Goal: Information Seeking & Learning: Check status

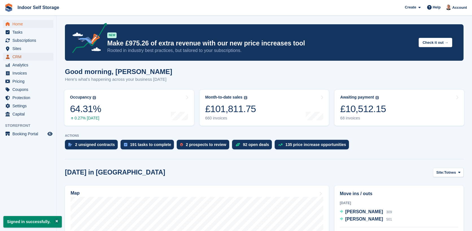
click at [22, 56] on span "CRM" at bounding box center [29, 57] width 34 height 8
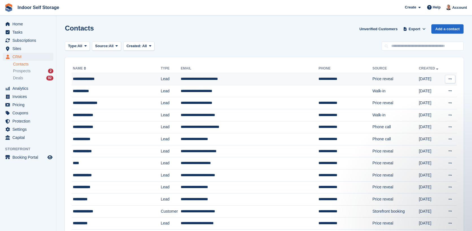
click at [188, 78] on td "**********" at bounding box center [250, 79] width 138 height 12
click at [420, 29] on span "Export" at bounding box center [415, 29] width 12 height 6
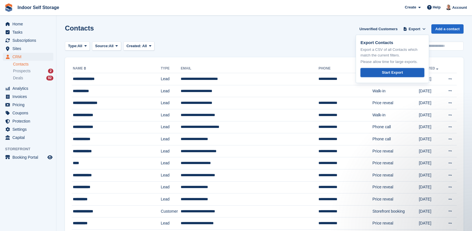
click at [388, 73] on div "Start Export" at bounding box center [392, 73] width 21 height 6
click at [270, 32] on div "Contacts Unverified Customers Export Export Contacts Export a CSV of all Contac…" at bounding box center [264, 32] width 399 height 16
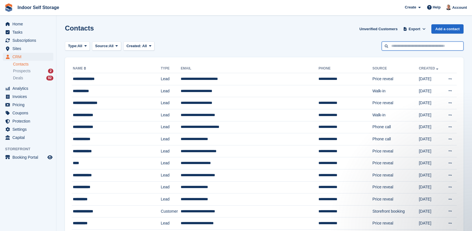
click at [406, 47] on input "text" at bounding box center [423, 46] width 82 height 9
type input "*********"
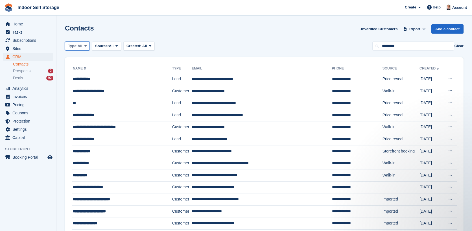
click at [84, 48] on span at bounding box center [85, 46] width 5 height 5
click at [84, 47] on span at bounding box center [85, 46] width 5 height 5
click at [84, 43] on button "Type: All" at bounding box center [77, 46] width 25 height 9
click at [80, 67] on link "Lead" at bounding box center [91, 69] width 49 height 10
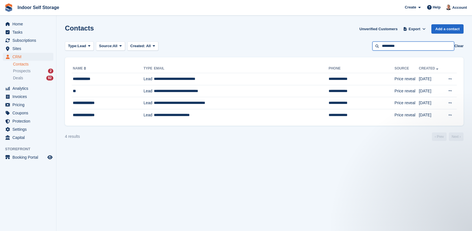
drag, startPoint x: 405, startPoint y: 43, endPoint x: 364, endPoint y: 43, distance: 40.7
click at [364, 43] on div "Type: Lead All Lead Customer Source: All All Storefront Backoffice Pre-Opening …" at bounding box center [264, 46] width 399 height 9
click at [458, 47] on button "Clear" at bounding box center [458, 46] width 9 height 6
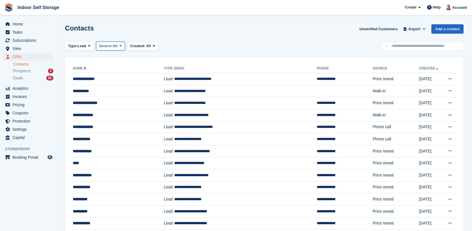
click at [114, 45] on span "All" at bounding box center [115, 46] width 5 height 6
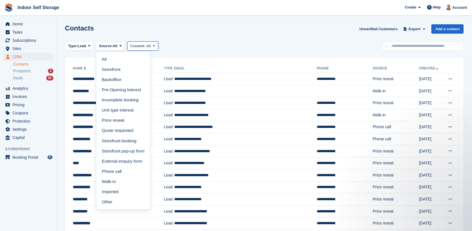
click at [150, 44] on span "All" at bounding box center [148, 46] width 5 height 4
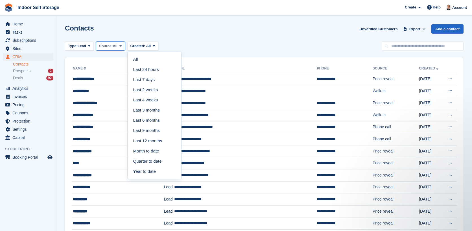
click at [121, 46] on icon at bounding box center [120, 46] width 2 height 4
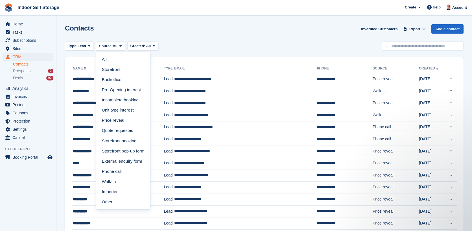
click at [306, 24] on div "Contacts Unverified Customers Export Export Contacts Export a CSV of all Contac…" at bounding box center [264, 32] width 399 height 16
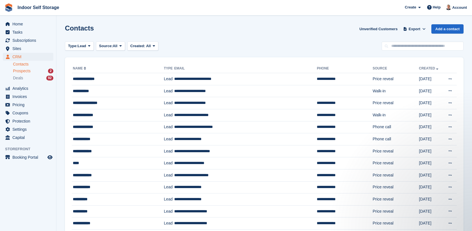
click at [20, 71] on span "Prospects" at bounding box center [22, 70] width 18 height 5
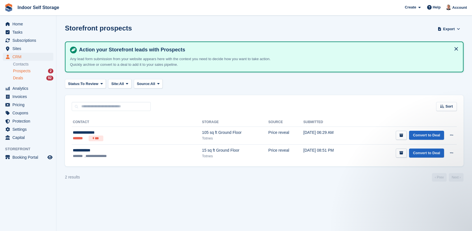
click at [20, 78] on span "Deals" at bounding box center [18, 77] width 10 height 5
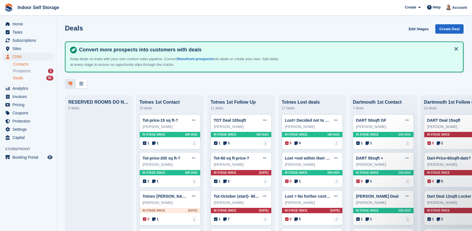
click at [32, 65] on link "Contacts" at bounding box center [33, 64] width 40 height 5
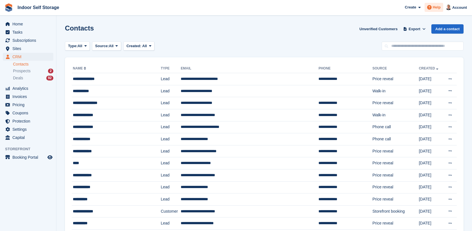
click at [429, 8] on icon at bounding box center [429, 7] width 5 height 5
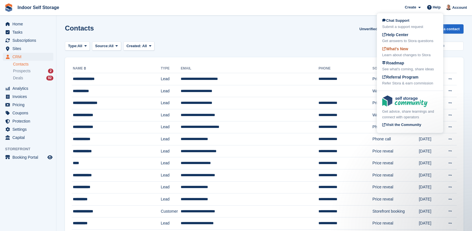
click at [395, 46] on div "What's New Learn about changes to Stora" at bounding box center [410, 52] width 56 height 12
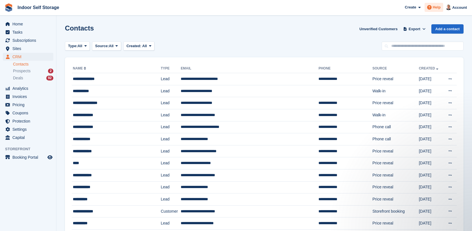
click at [439, 6] on span "Help" at bounding box center [437, 8] width 8 height 6
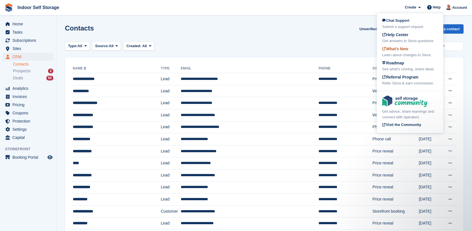
click at [402, 49] on span "What's New" at bounding box center [395, 49] width 26 height 5
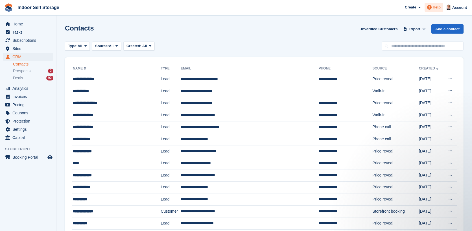
click at [432, 9] on icon at bounding box center [429, 7] width 5 height 5
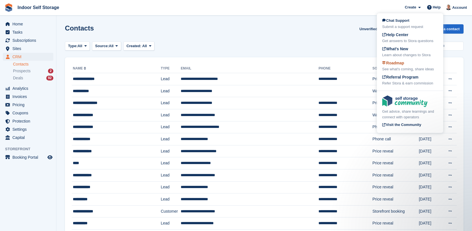
click at [403, 63] on span "Roadmap" at bounding box center [393, 63] width 22 height 5
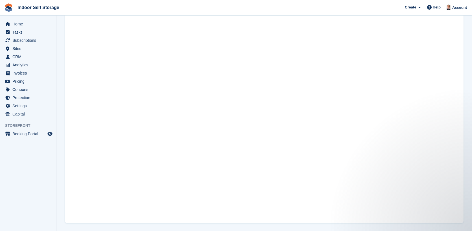
scroll to position [55, 0]
click at [436, 7] on span "Help" at bounding box center [437, 8] width 8 height 6
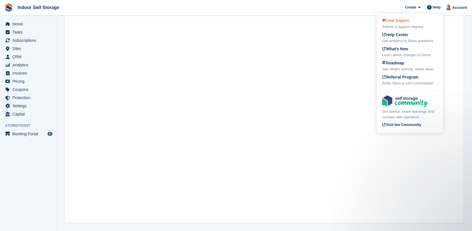
click at [412, 24] on div "Chat Support Submit a support request" at bounding box center [410, 24] width 56 height 12
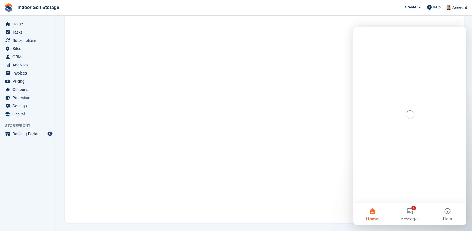
scroll to position [0, 0]
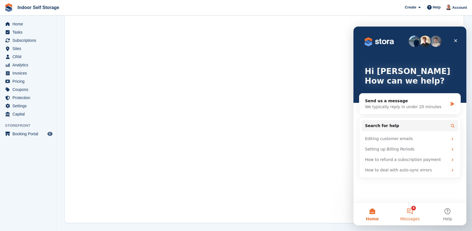
click at [410, 211] on button "4 Messages" at bounding box center [410, 214] width 38 height 23
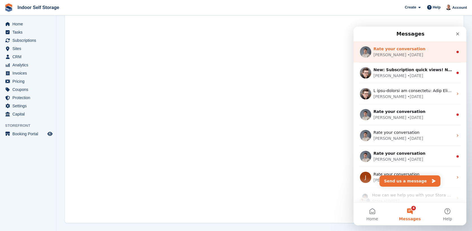
click at [418, 49] on div "Rate your conversation" at bounding box center [414, 49] width 80 height 6
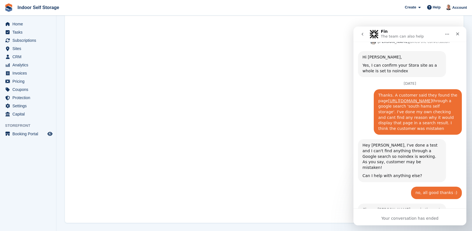
scroll to position [212, 0]
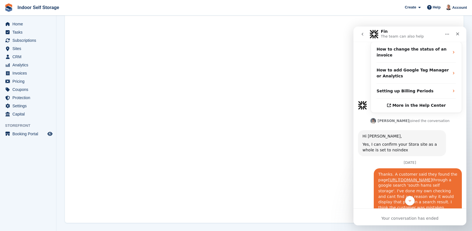
click at [362, 33] on icon "go back" at bounding box center [362, 34] width 5 height 5
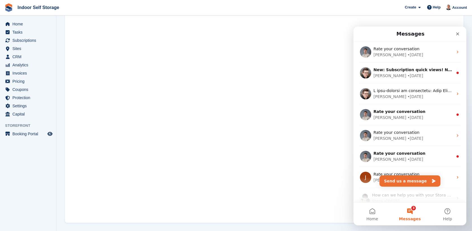
scroll to position [0, 0]
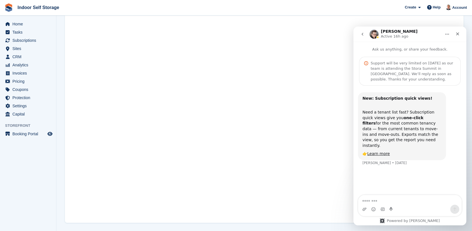
click at [362, 34] on icon "go back" at bounding box center [363, 34] width 2 height 3
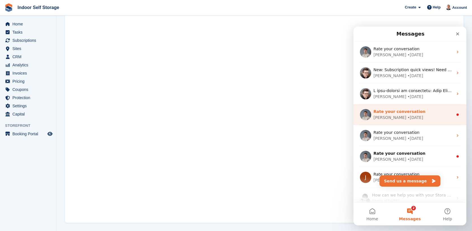
click at [407, 114] on span "Rate your conversation" at bounding box center [400, 111] width 52 height 5
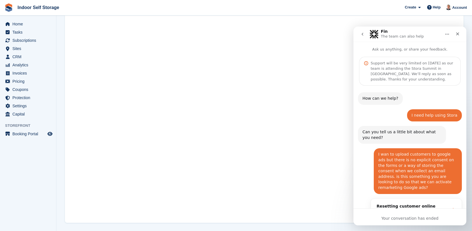
scroll to position [49, 0]
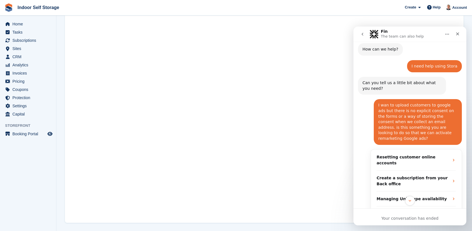
click at [363, 36] on icon "go back" at bounding box center [362, 34] width 5 height 5
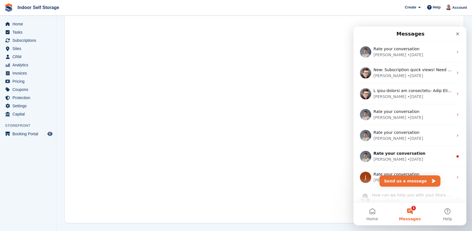
scroll to position [0, 0]
click at [417, 182] on button "Send us a message" at bounding box center [409, 180] width 61 height 11
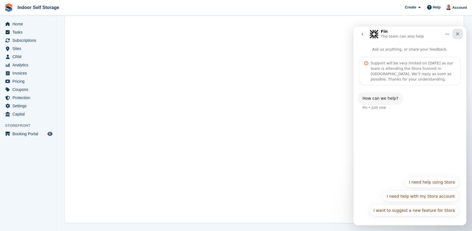
click at [459, 34] on icon "Close" at bounding box center [457, 34] width 5 height 5
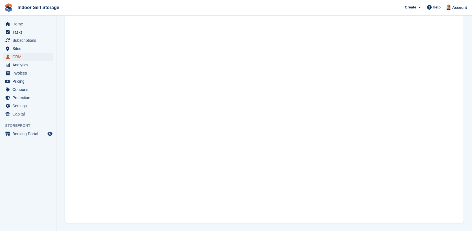
click at [28, 59] on span "CRM" at bounding box center [29, 57] width 34 height 8
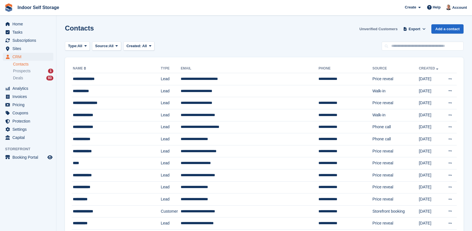
click at [381, 28] on link "Unverified Customers" at bounding box center [378, 28] width 43 height 9
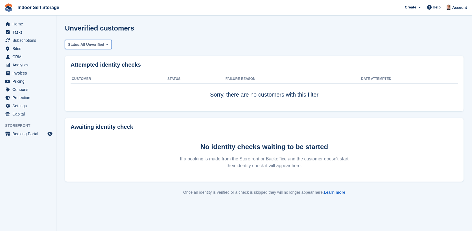
click at [108, 44] on span at bounding box center [107, 44] width 5 height 5
click at [281, 44] on div "Status: All Unverified All Unverified Failed In Progress" at bounding box center [264, 44] width 399 height 9
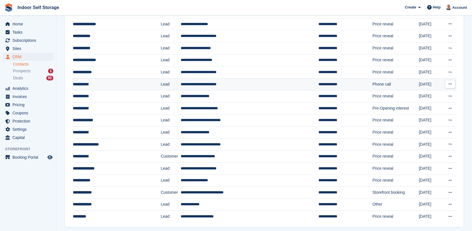
scroll to position [470, 0]
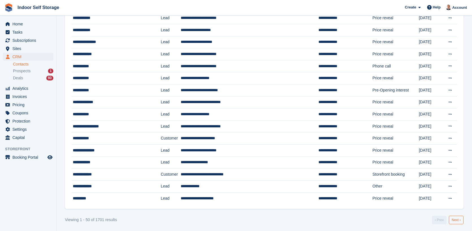
click at [459, 221] on link "Next ›" at bounding box center [456, 220] width 15 height 8
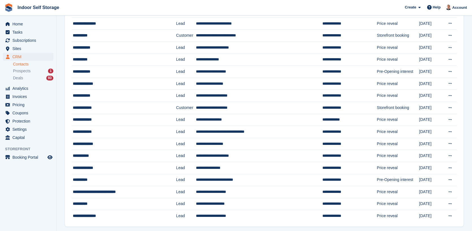
scroll to position [470, 0]
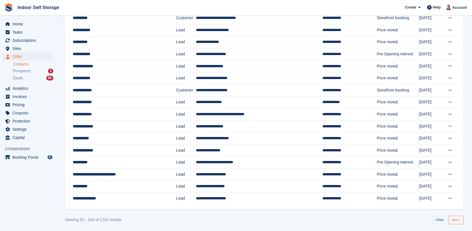
click at [458, 219] on link "Next ›" at bounding box center [456, 220] width 15 height 8
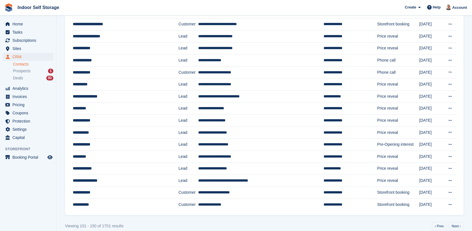
scroll to position [470, 0]
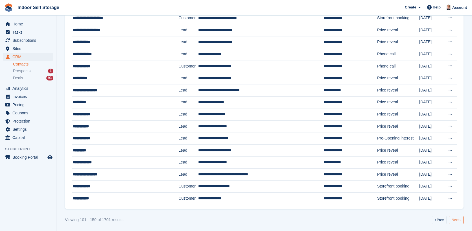
click at [459, 221] on link "Next ›" at bounding box center [456, 220] width 15 height 8
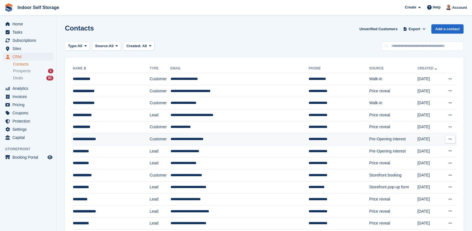
click at [319, 136] on td "**********" at bounding box center [339, 139] width 61 height 12
click at [151, 45] on span at bounding box center [150, 46] width 5 height 5
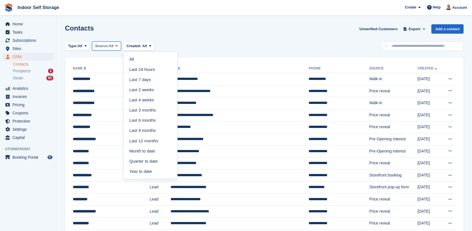
click at [118, 45] on icon at bounding box center [116, 46] width 2 height 4
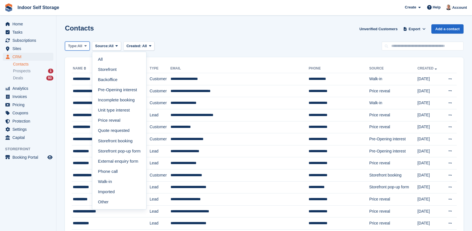
click at [82, 45] on span "All" at bounding box center [80, 46] width 5 height 6
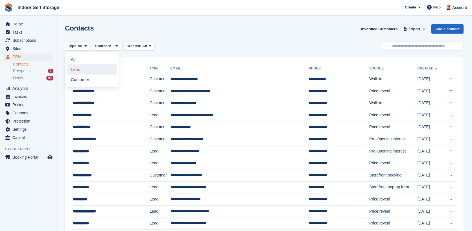
click at [84, 73] on link "Lead" at bounding box center [91, 69] width 49 height 10
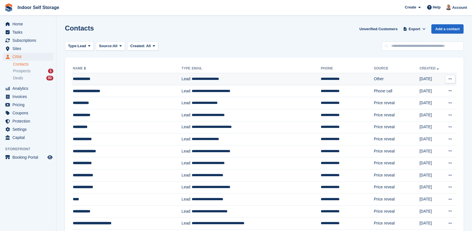
click at [213, 79] on td "**********" at bounding box center [256, 79] width 129 height 12
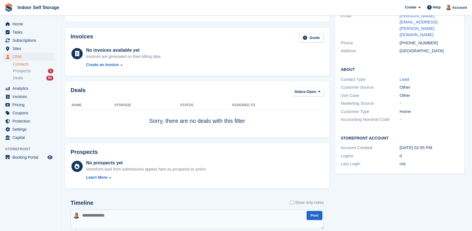
scroll to position [63, 0]
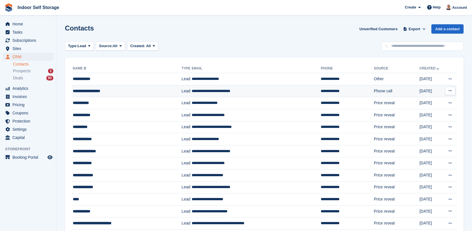
drag, startPoint x: 0, startPoint y: 0, endPoint x: 102, endPoint y: 90, distance: 136.6
click at [102, 90] on div "**********" at bounding box center [120, 91] width 95 height 6
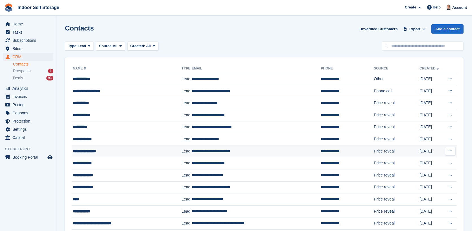
click at [120, 151] on div "**********" at bounding box center [120, 151] width 95 height 6
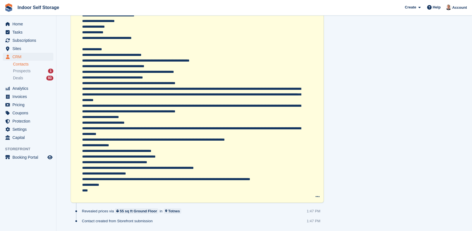
scroll to position [676, 0]
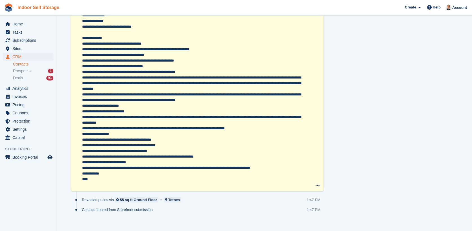
drag, startPoint x: 20, startPoint y: 6, endPoint x: 26, endPoint y: 5, distance: 6.5
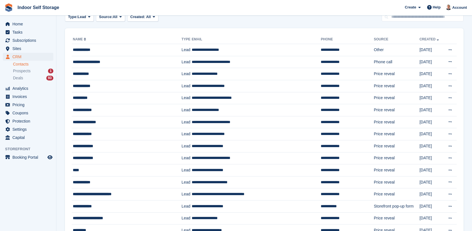
scroll to position [63, 0]
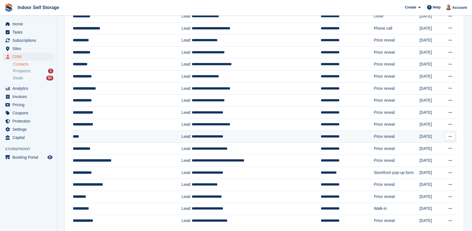
click at [84, 137] on div "****" at bounding box center [120, 137] width 95 height 6
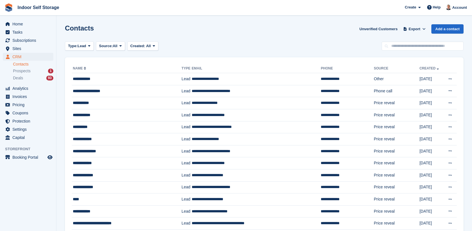
click at [422, 69] on link "Created" at bounding box center [430, 68] width 21 height 4
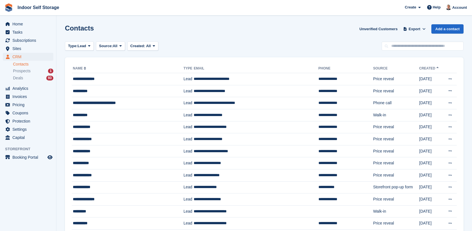
click at [423, 69] on link "Created" at bounding box center [429, 68] width 21 height 4
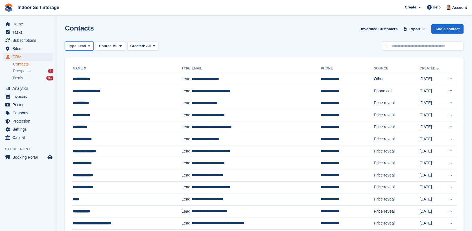
click at [90, 47] on icon at bounding box center [89, 46] width 2 height 4
click at [106, 45] on span "Source:" at bounding box center [106, 46] width 14 height 6
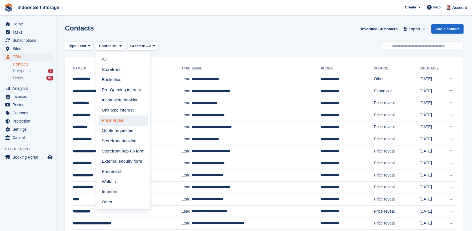
click at [119, 119] on link "Price reveal" at bounding box center [123, 120] width 49 height 10
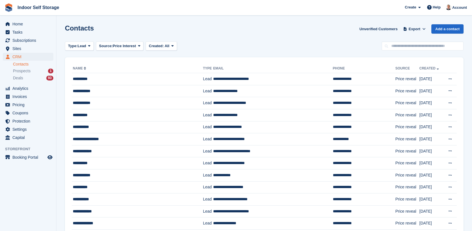
click at [420, 69] on link "Created" at bounding box center [430, 68] width 21 height 4
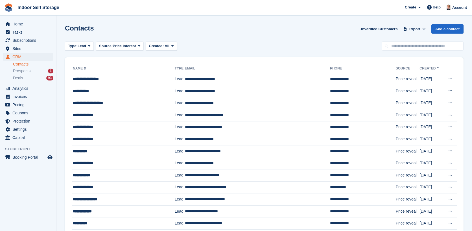
click at [420, 68] on link "Created" at bounding box center [430, 68] width 21 height 4
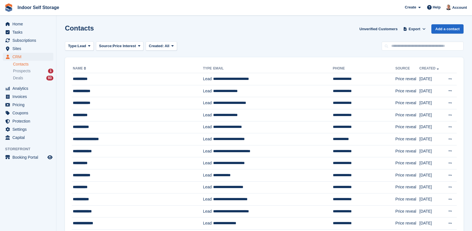
click at [16, 64] on link "Contacts" at bounding box center [33, 64] width 40 height 5
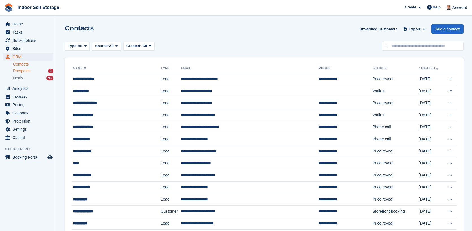
click at [19, 70] on span "Prospects" at bounding box center [22, 70] width 18 height 5
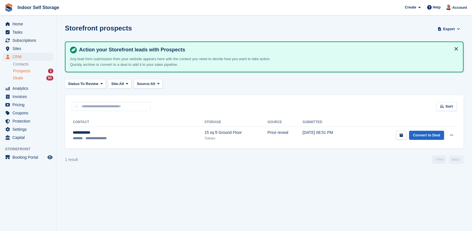
click at [19, 78] on span "Deals" at bounding box center [18, 77] width 10 height 5
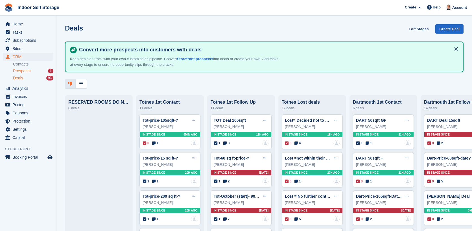
click at [16, 73] on span "Prospects" at bounding box center [22, 70] width 18 height 5
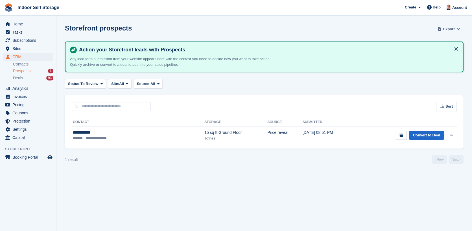
click at [446, 29] on span "Export" at bounding box center [449, 29] width 12 height 6
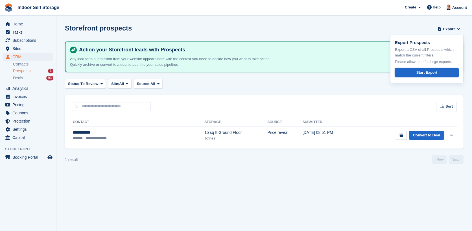
click at [431, 72] on div "Start Export" at bounding box center [426, 73] width 21 height 6
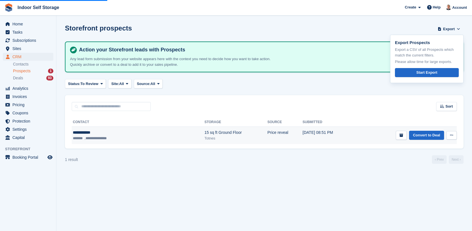
click at [96, 137] on li "**********" at bounding box center [97, 139] width 25 height 6
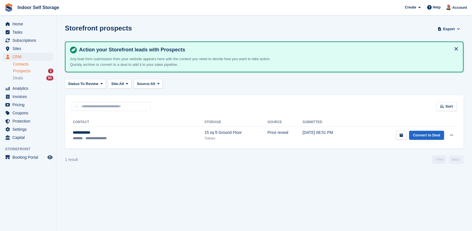
click at [33, 62] on link "Contacts" at bounding box center [33, 64] width 40 height 5
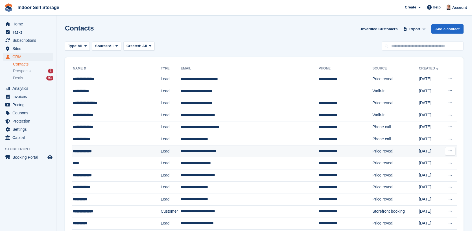
click at [187, 154] on td "**********" at bounding box center [250, 151] width 138 height 12
click at [36, 74] on ul "Contacts Prospects 1 Deals 93" at bounding box center [34, 71] width 43 height 21
click at [29, 70] on span "Prospects" at bounding box center [22, 70] width 18 height 5
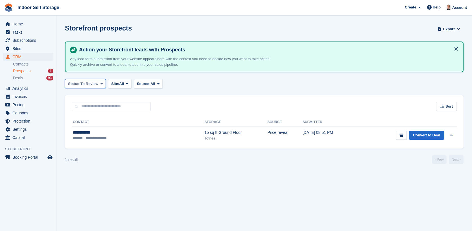
click at [101, 83] on icon at bounding box center [102, 84] width 2 height 4
click at [86, 95] on link "All" at bounding box center [91, 97] width 49 height 10
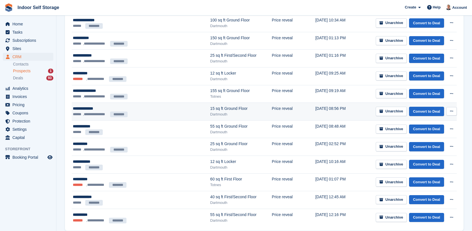
scroll to position [805, 0]
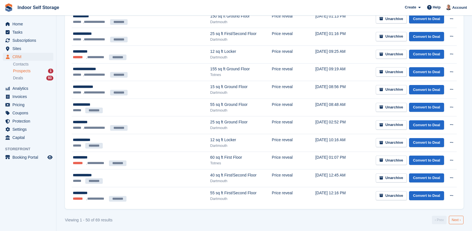
click at [459, 218] on link "Next ›" at bounding box center [456, 220] width 15 height 8
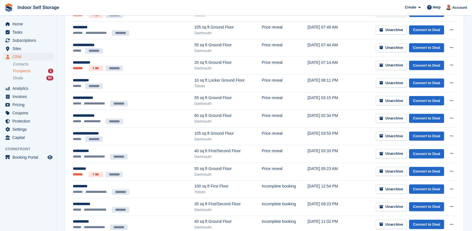
scroll to position [259, 0]
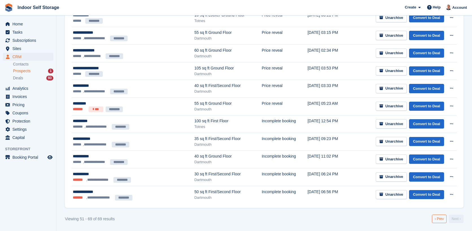
click at [443, 219] on link "‹ Prev" at bounding box center [439, 219] width 15 height 8
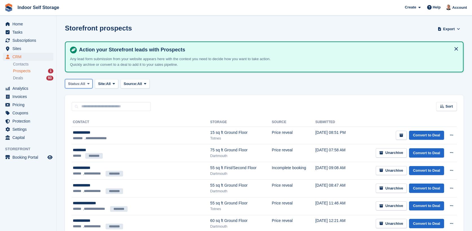
click at [88, 84] on icon at bounding box center [88, 84] width 2 height 4
click at [112, 84] on button "Site: All" at bounding box center [106, 83] width 23 height 9
click at [118, 115] on link "Dartmouth" at bounding box center [121, 117] width 49 height 10
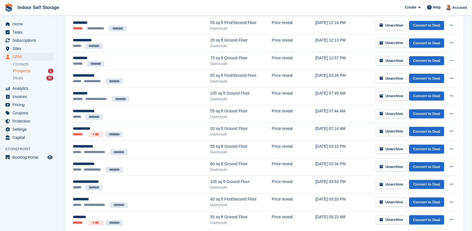
scroll to position [805, 0]
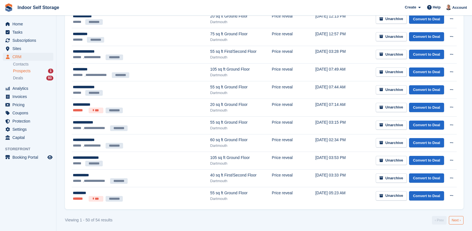
click at [460, 221] on link "Next ›" at bounding box center [456, 220] width 15 height 8
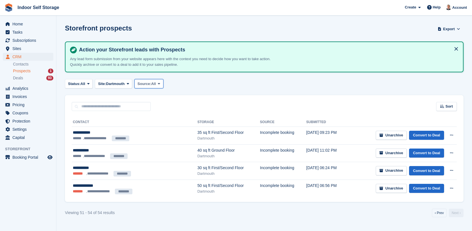
click at [160, 84] on icon at bounding box center [159, 84] width 2 height 4
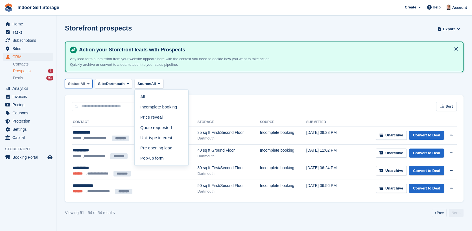
click at [90, 84] on span at bounding box center [88, 83] width 5 height 5
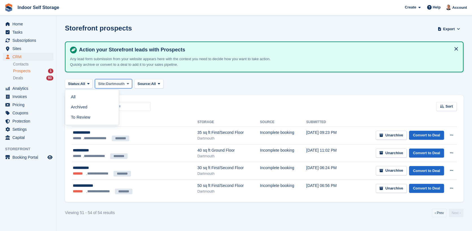
click at [121, 84] on span "Dartmouth" at bounding box center [115, 84] width 19 height 6
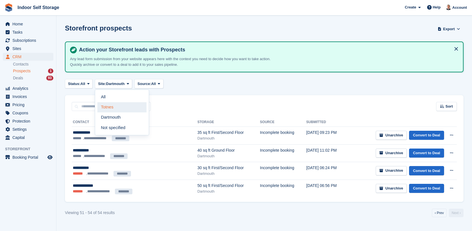
click at [118, 108] on link "Totnes" at bounding box center [121, 107] width 49 height 10
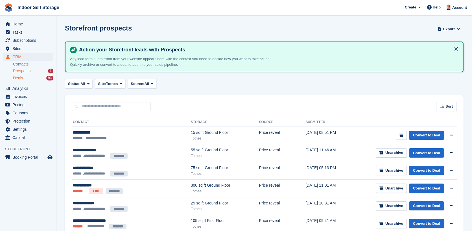
click at [32, 78] on div "Deals 93" at bounding box center [33, 77] width 40 height 5
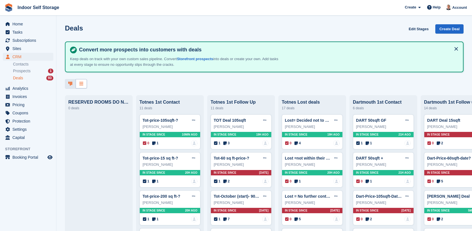
click at [81, 84] on icon at bounding box center [81, 83] width 4 height 5
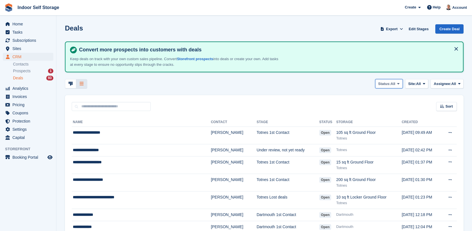
click at [395, 87] on button "Status: All" at bounding box center [389, 83] width 28 height 9
click at [364, 109] on link "Open" at bounding box center [375, 107] width 49 height 10
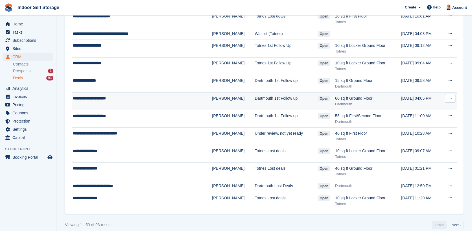
scroll to position [743, 0]
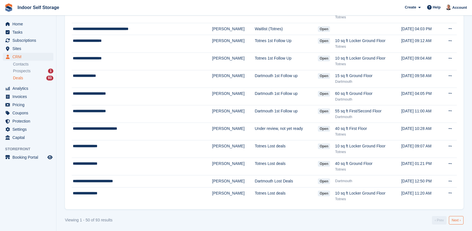
click at [462, 219] on link "Next ›" at bounding box center [456, 220] width 15 height 8
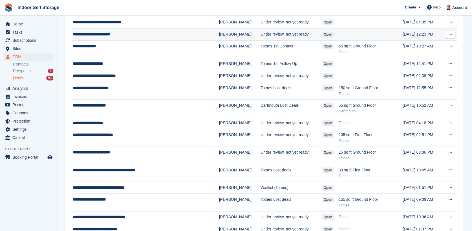
scroll to position [615, 0]
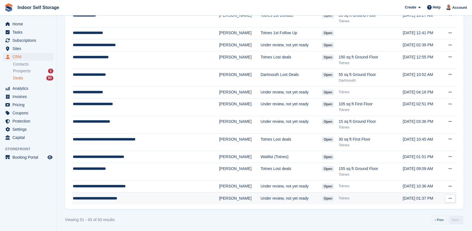
click at [261, 198] on td "Under review, not yet ready" at bounding box center [291, 199] width 61 height 12
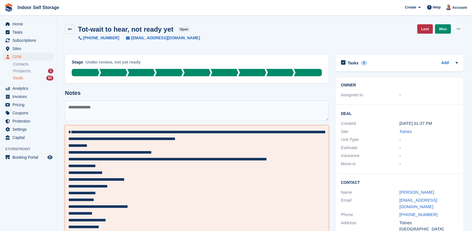
drag, startPoint x: 241, startPoint y: 193, endPoint x: 244, endPoint y: 192, distance: 2.9
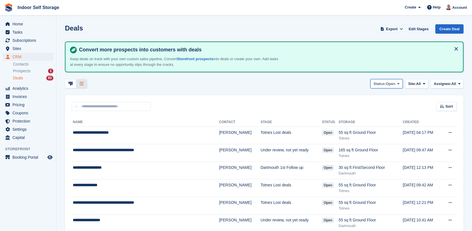
click at [399, 84] on icon at bounding box center [398, 84] width 2 height 4
click at [364, 127] on link "Lost" at bounding box center [375, 128] width 49 height 10
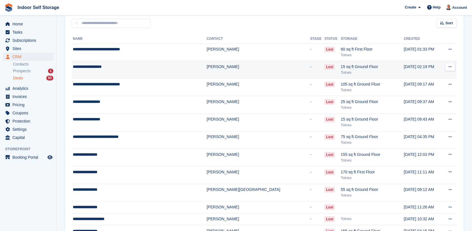
scroll to position [94, 0]
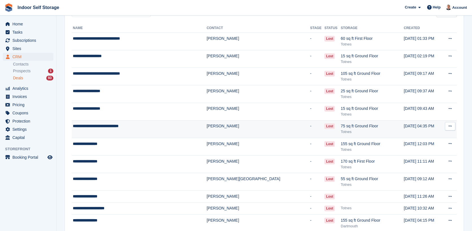
click at [257, 133] on td "[PERSON_NAME]" at bounding box center [259, 129] width 104 height 18
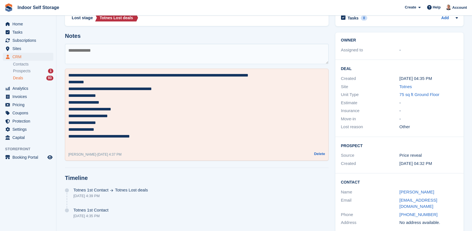
scroll to position [80, 0]
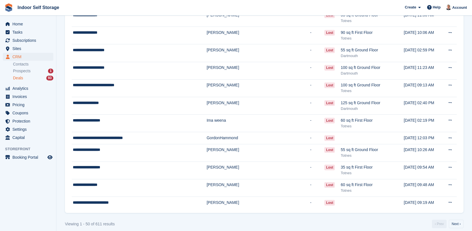
scroll to position [749, 0]
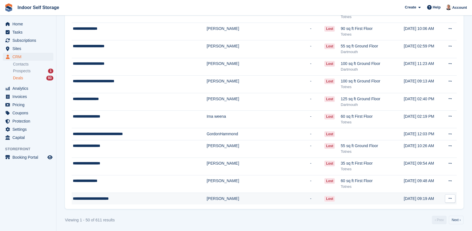
click at [170, 200] on td "**********" at bounding box center [139, 199] width 135 height 12
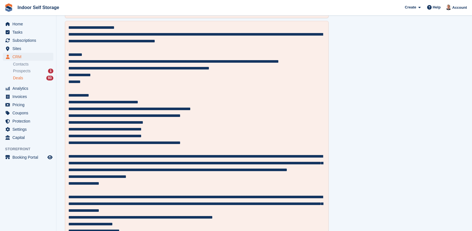
scroll to position [690, 0]
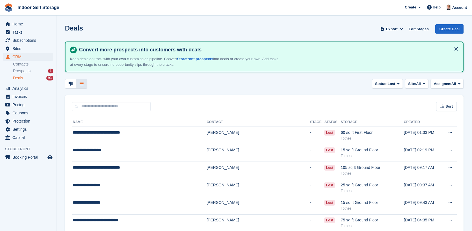
click at [24, 78] on div "Deals 93" at bounding box center [33, 77] width 40 height 5
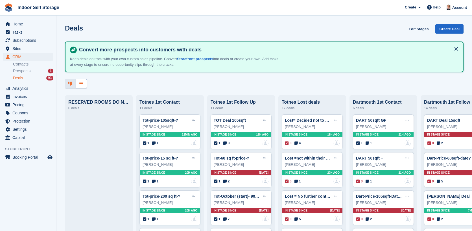
click at [83, 84] on icon at bounding box center [81, 83] width 4 height 5
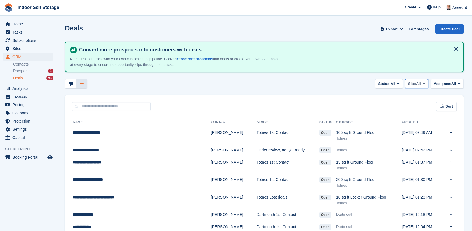
click at [422, 84] on span at bounding box center [424, 83] width 5 height 5
click at [394, 119] on link "Dartmouth" at bounding box center [401, 117] width 49 height 10
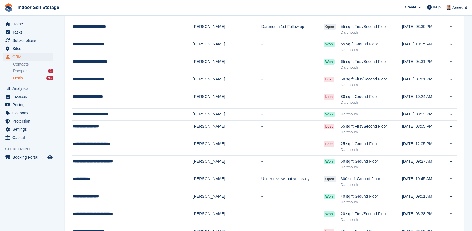
scroll to position [754, 0]
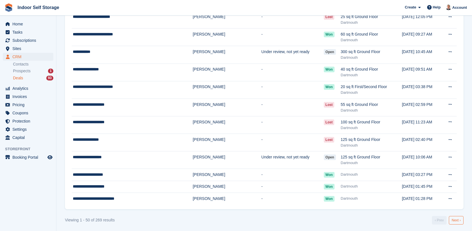
click at [457, 217] on link "Next ›" at bounding box center [456, 220] width 15 height 8
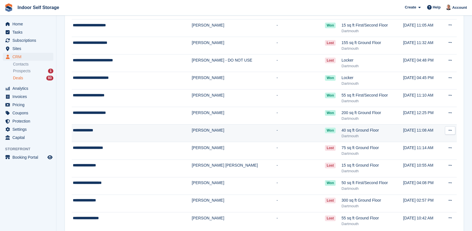
scroll to position [776, 0]
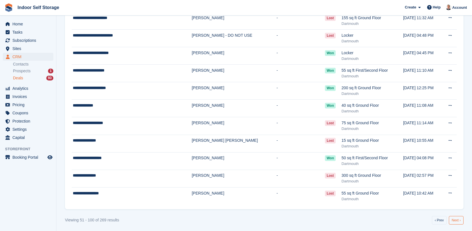
click at [458, 219] on link "Next ›" at bounding box center [456, 220] width 15 height 8
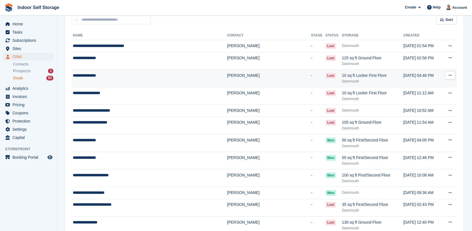
scroll to position [94, 0]
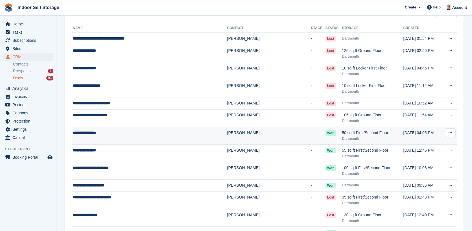
click at [227, 132] on td "[PERSON_NAME]" at bounding box center [269, 136] width 84 height 18
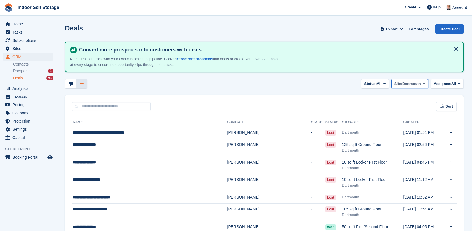
click at [413, 83] on span "Dartmouth" at bounding box center [411, 84] width 19 height 6
click at [384, 83] on icon at bounding box center [384, 84] width 2 height 4
click at [346, 128] on link "Lost" at bounding box center [361, 128] width 49 height 10
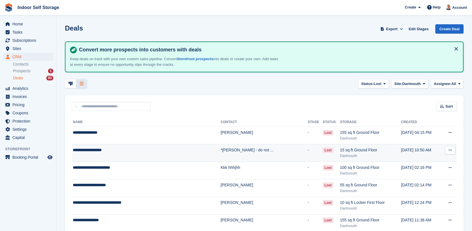
click at [252, 154] on td "*Henrietta Dobson - do not ..." at bounding box center [264, 153] width 87 height 18
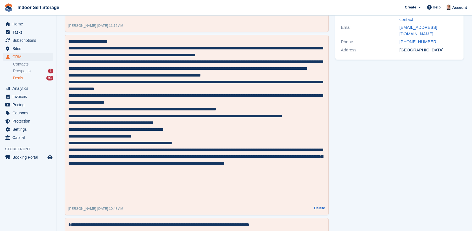
scroll to position [94, 0]
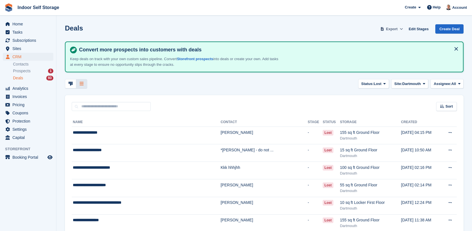
click at [385, 29] on span at bounding box center [382, 29] width 6 height 6
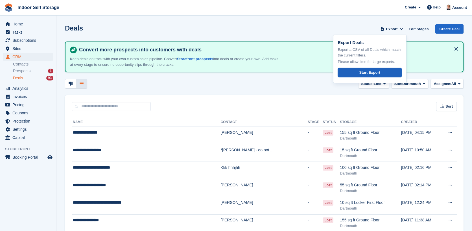
click at [377, 72] on div "Start Export" at bounding box center [369, 73] width 21 height 6
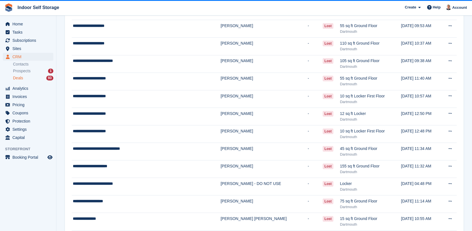
scroll to position [721, 0]
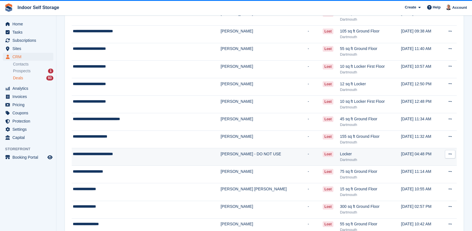
click at [260, 156] on td "[PERSON_NAME] - DO NOT USE" at bounding box center [264, 157] width 87 height 18
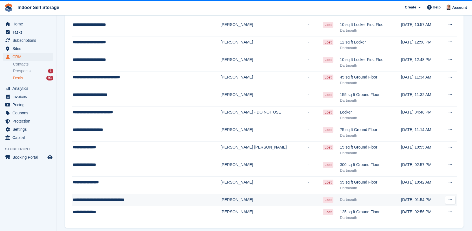
scroll to position [782, 0]
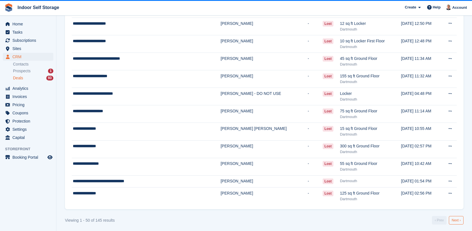
click at [461, 219] on link "Next ›" at bounding box center [456, 220] width 15 height 8
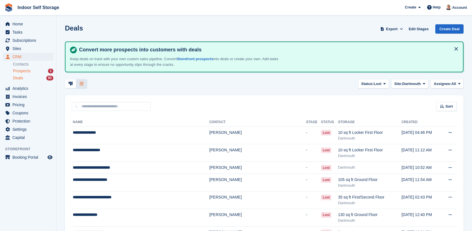
click at [33, 73] on div "Prospects 1" at bounding box center [33, 70] width 40 height 5
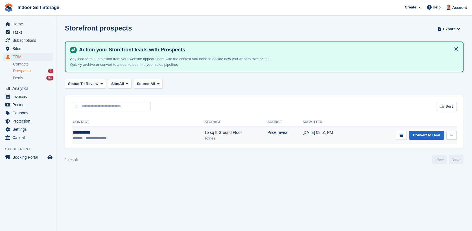
click at [204, 137] on div "Totnes" at bounding box center [235, 139] width 63 height 6
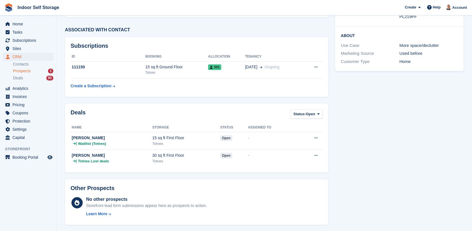
scroll to position [107, 0]
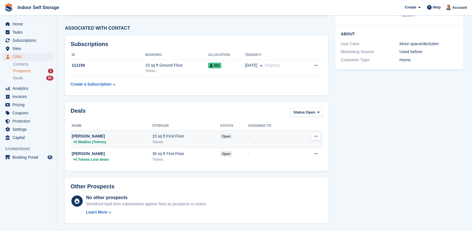
click at [98, 142] on span "Waitlist (Totnes)" at bounding box center [92, 142] width 28 height 6
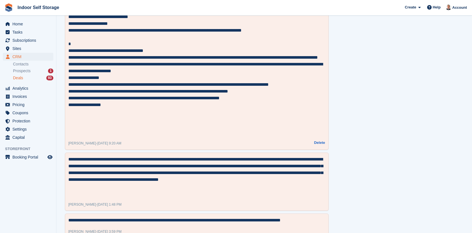
scroll to position [251, 0]
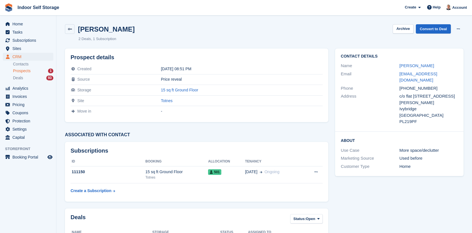
scroll to position [104, 0]
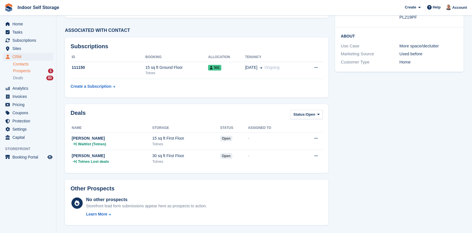
click at [35, 65] on link "Contacts" at bounding box center [33, 64] width 40 height 5
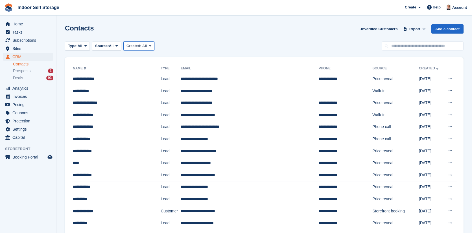
click at [151, 46] on span at bounding box center [150, 46] width 5 height 5
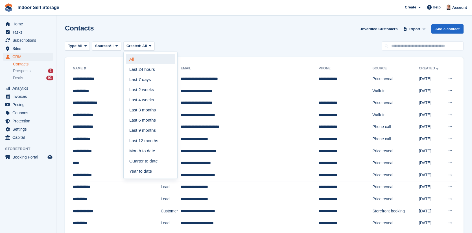
click at [136, 60] on link "All" at bounding box center [150, 59] width 49 height 10
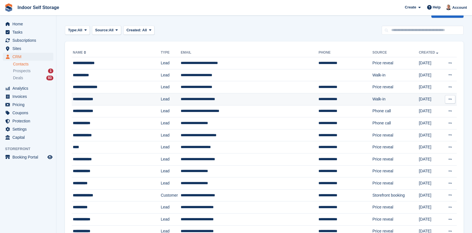
scroll to position [31, 0]
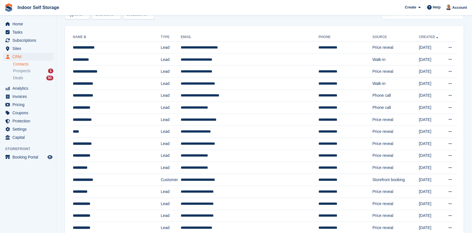
click at [423, 38] on link "Created" at bounding box center [429, 37] width 21 height 4
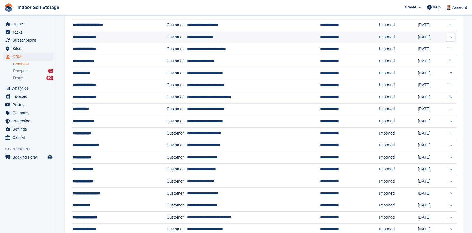
scroll to position [468, 0]
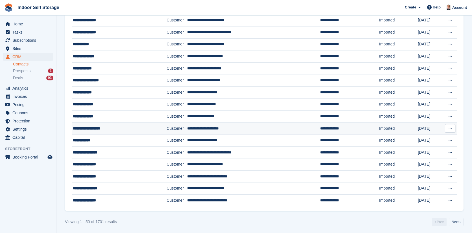
click at [278, 130] on td "**********" at bounding box center [253, 129] width 133 height 12
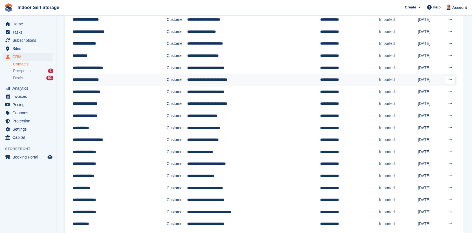
scroll to position [468, 0]
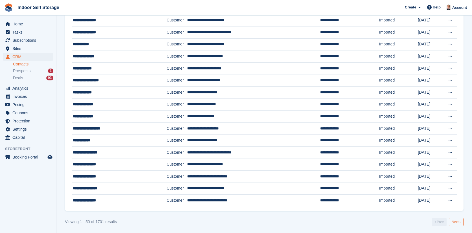
click at [458, 220] on link "Next ›" at bounding box center [456, 222] width 15 height 8
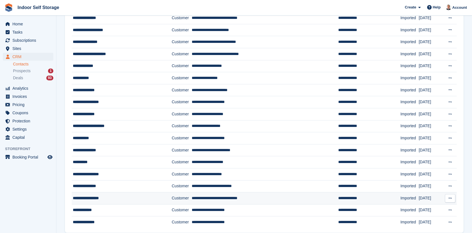
scroll to position [468, 0]
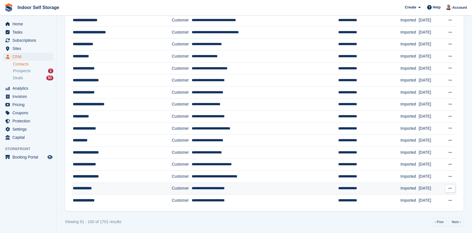
click at [280, 185] on td "**********" at bounding box center [265, 189] width 147 height 12
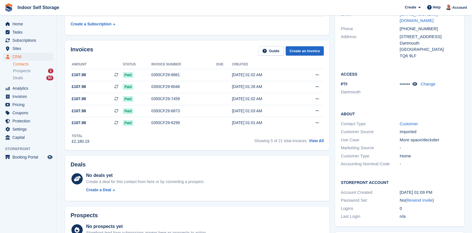
scroll to position [63, 0]
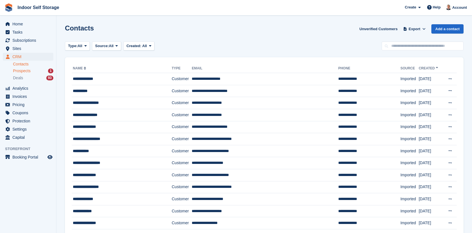
click at [33, 72] on div "Prospects 1" at bounding box center [33, 70] width 40 height 5
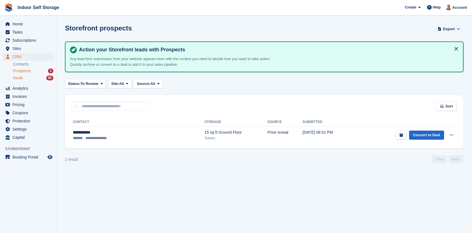
click at [32, 80] on div "Deals 93" at bounding box center [33, 77] width 40 height 5
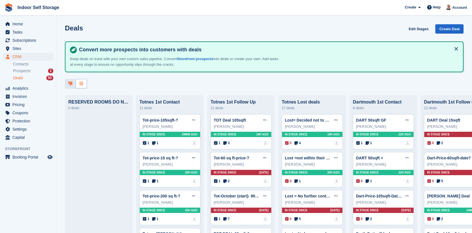
click at [80, 85] on icon at bounding box center [81, 83] width 4 height 5
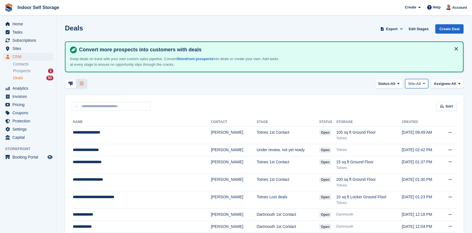
click at [423, 85] on span at bounding box center [424, 83] width 5 height 5
click at [400, 120] on link "Dartmouth" at bounding box center [401, 117] width 49 height 10
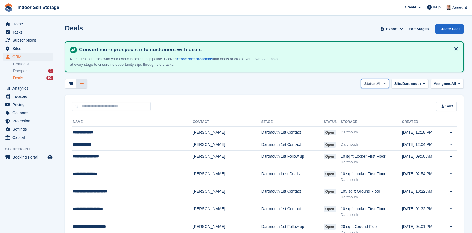
click at [383, 82] on icon at bounding box center [384, 84] width 2 height 4
click at [381, 84] on button "Status: All" at bounding box center [375, 83] width 28 height 9
click at [357, 94] on link "All" at bounding box center [361, 97] width 49 height 10
click at [456, 85] on button "Assignee: All" at bounding box center [447, 83] width 33 height 9
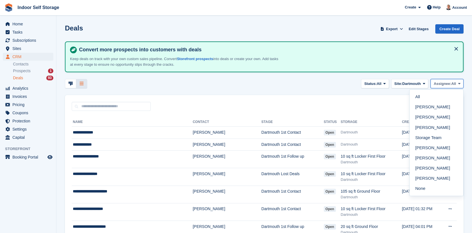
click at [456, 85] on button "Assignee: All" at bounding box center [447, 83] width 33 height 9
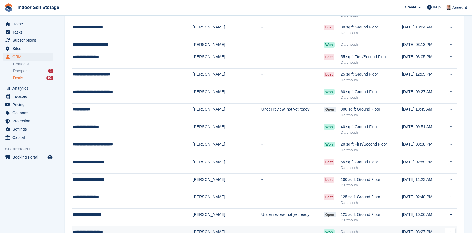
scroll to position [752, 0]
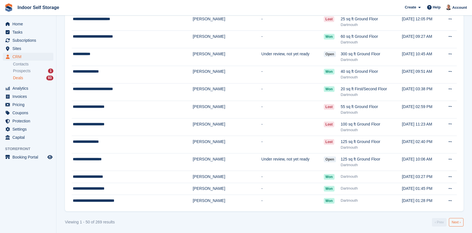
click at [461, 222] on link "Next ›" at bounding box center [456, 222] width 15 height 8
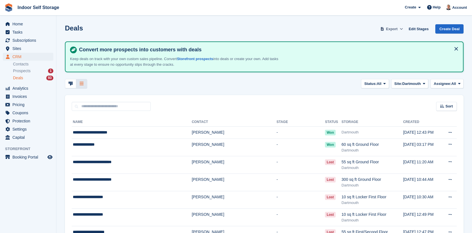
click at [395, 28] on span "Export" at bounding box center [392, 29] width 12 height 6
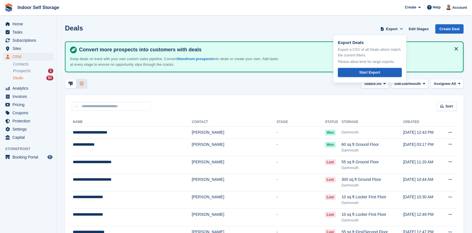
click at [363, 72] on div "Start Export" at bounding box center [369, 73] width 21 height 6
drag, startPoint x: 305, startPoint y: 90, endPoint x: 307, endPoint y: 89, distance: 2.9
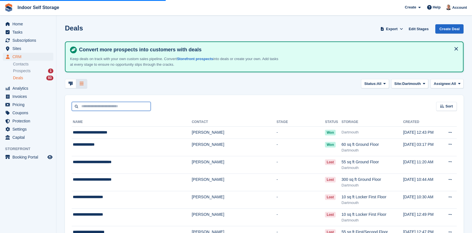
click at [141, 106] on input "text" at bounding box center [111, 106] width 79 height 9
type input "****"
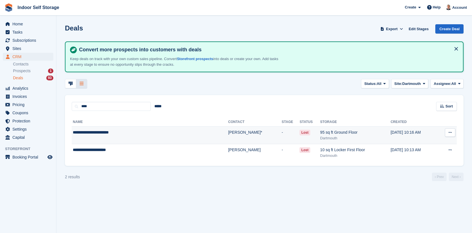
click at [147, 137] on td "**********" at bounding box center [150, 136] width 156 height 18
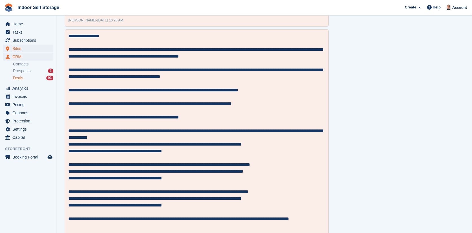
scroll to position [246, 0]
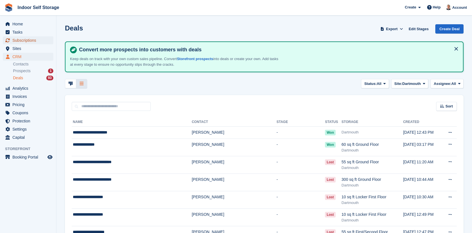
click at [27, 40] on span "Subscriptions" at bounding box center [29, 40] width 34 height 8
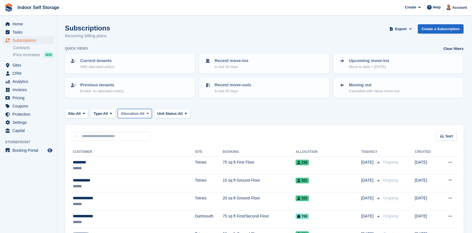
click at [149, 115] on icon at bounding box center [148, 114] width 2 height 4
click at [181, 114] on span "All" at bounding box center [180, 114] width 5 height 6
click at [111, 112] on span at bounding box center [111, 113] width 5 height 5
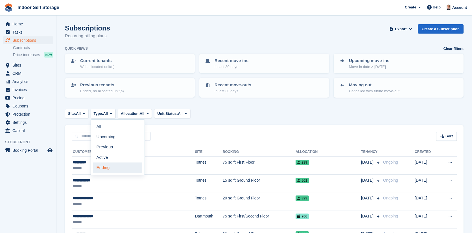
click at [111, 167] on link "Ending" at bounding box center [117, 168] width 49 height 10
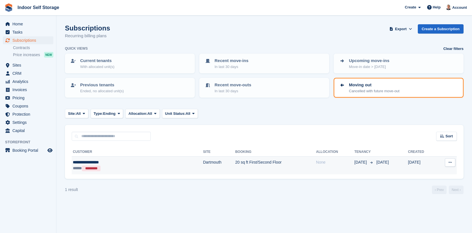
click at [203, 164] on td "Dartmouth" at bounding box center [219, 166] width 32 height 18
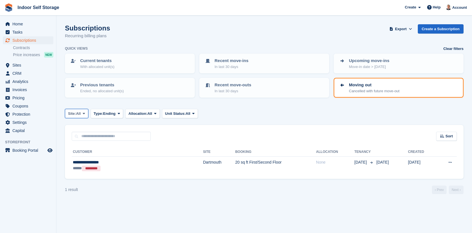
click at [85, 114] on icon at bounding box center [84, 114] width 2 height 4
click at [93, 148] on link "Dartmouth" at bounding box center [91, 147] width 49 height 10
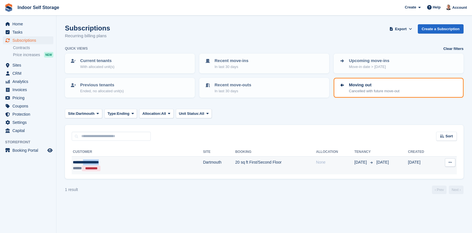
drag, startPoint x: 113, startPoint y: 162, endPoint x: 89, endPoint y: 161, distance: 24.3
click at [89, 161] on div "**********" at bounding box center [110, 163] width 74 height 6
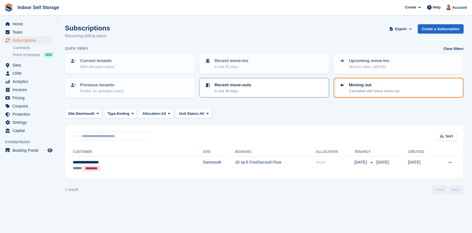
click at [228, 89] on p "In last 30 days" at bounding box center [233, 91] width 37 height 6
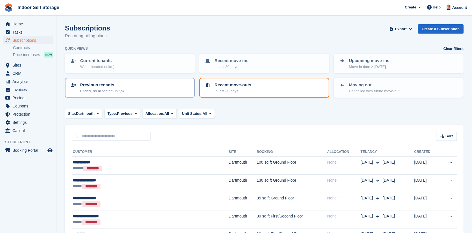
click at [169, 88] on div "Previous tenants Ended, no allocated unit(s)" at bounding box center [130, 88] width 120 height 12
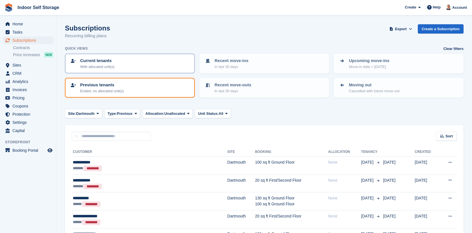
click at [149, 67] on div "Current tenants With allocated unit(s)" at bounding box center [130, 64] width 120 height 12
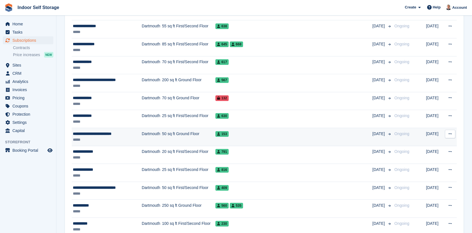
scroll to position [865, 0]
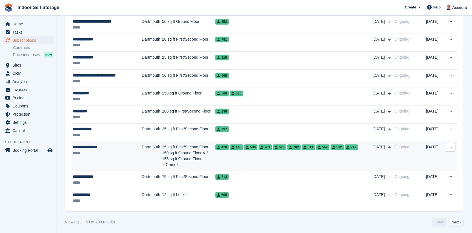
click at [169, 162] on td "25 sq ft First/Second Floor 150 sq ft Ground Floor × 2 155 sq ft Ground Floor +…" at bounding box center [188, 156] width 53 height 30
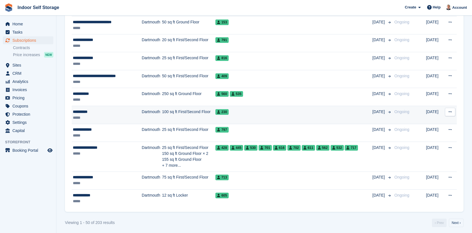
scroll to position [708, 0]
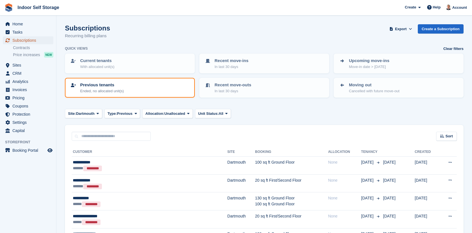
click at [26, 41] on span "Subscriptions" at bounding box center [29, 40] width 34 height 8
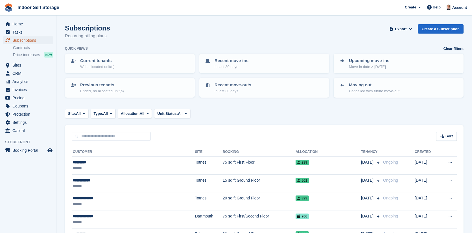
click at [26, 41] on span "Subscriptions" at bounding box center [29, 40] width 34 height 8
click at [407, 30] on span "Export" at bounding box center [401, 29] width 12 height 6
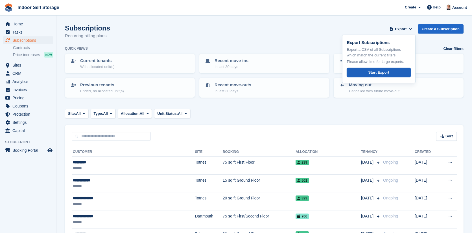
click at [391, 76] on link "Start Export" at bounding box center [379, 72] width 64 height 9
click at [131, 136] on input "text" at bounding box center [111, 136] width 79 height 9
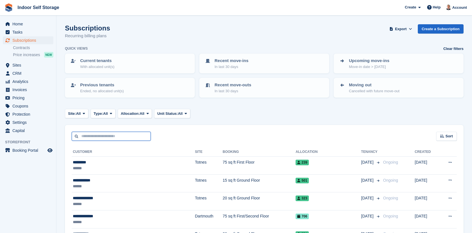
paste input "**********"
type input "**********"
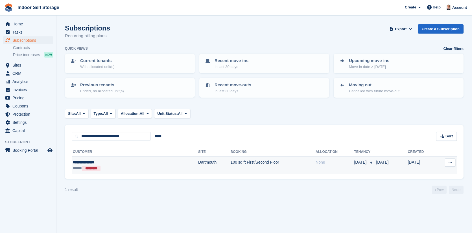
click at [198, 165] on td "Dartmouth" at bounding box center [214, 166] width 32 height 18
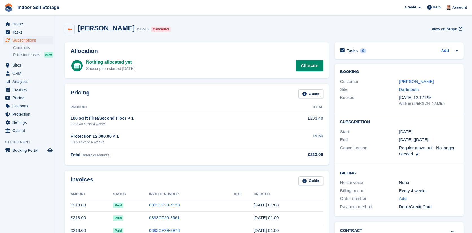
click at [70, 32] on link at bounding box center [70, 30] width 10 height 10
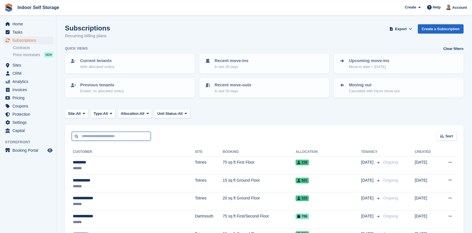
click at [141, 135] on input "text" at bounding box center [111, 136] width 79 height 9
drag, startPoint x: 141, startPoint y: 135, endPoint x: 118, endPoint y: 136, distance: 22.9
click at [118, 136] on input "text" at bounding box center [111, 136] width 79 height 9
click at [118, 135] on input "text" at bounding box center [111, 136] width 79 height 9
drag, startPoint x: 118, startPoint y: 136, endPoint x: 109, endPoint y: 135, distance: 9.1
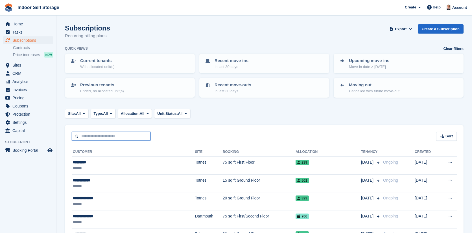
click at [109, 135] on input "text" at bounding box center [111, 136] width 79 height 9
paste input "**********"
type input "**********"
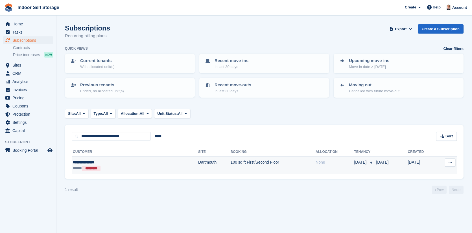
click at [198, 168] on td "Dartmouth" at bounding box center [214, 166] width 32 height 18
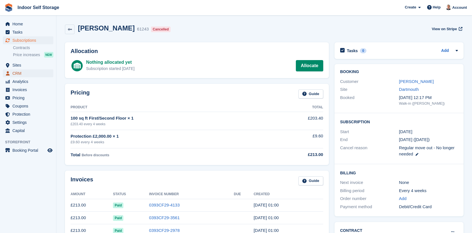
click at [20, 72] on span "CRM" at bounding box center [29, 73] width 34 height 8
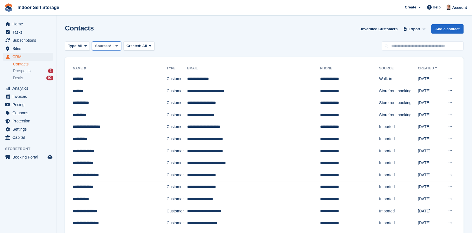
click at [114, 48] on span "All" at bounding box center [111, 46] width 5 height 6
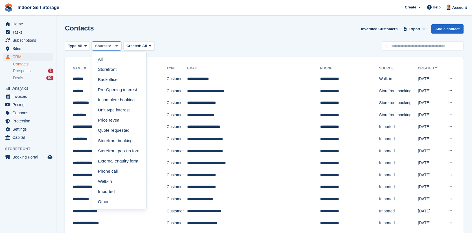
click at [114, 48] on span "All" at bounding box center [111, 46] width 5 height 6
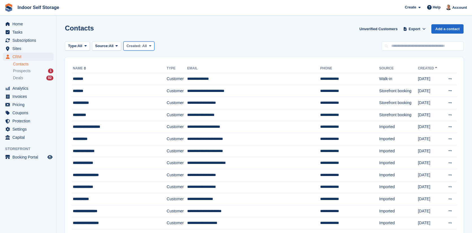
click at [148, 47] on span at bounding box center [150, 46] width 5 height 5
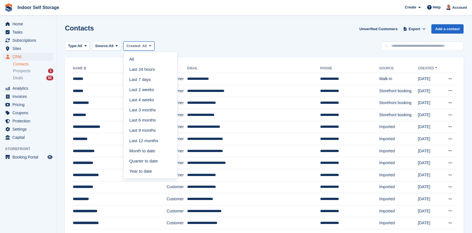
click at [148, 47] on span at bounding box center [150, 46] width 5 height 5
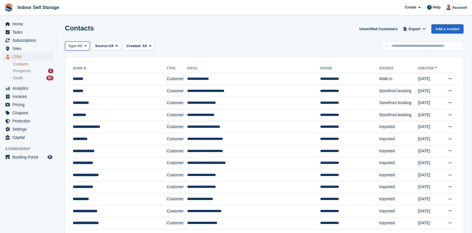
click at [73, 47] on span "Type:" at bounding box center [73, 46] width 10 height 6
click at [75, 68] on link "Lead" at bounding box center [91, 69] width 49 height 10
